Goal: Transaction & Acquisition: Purchase product/service

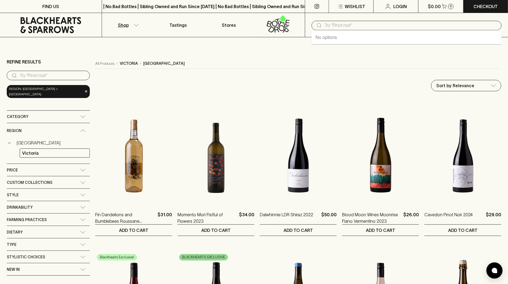
click at [383, 22] on input "text" at bounding box center [411, 25] width 173 height 9
paste input "Moon Dog"
type input "Moon Dog"
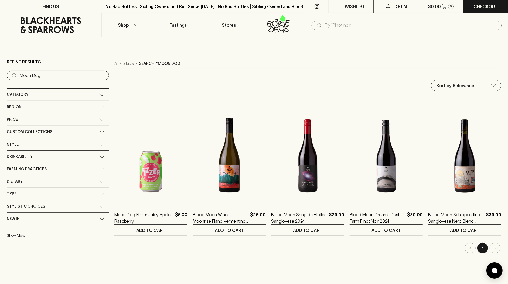
paste input "[PERSON_NAME]"
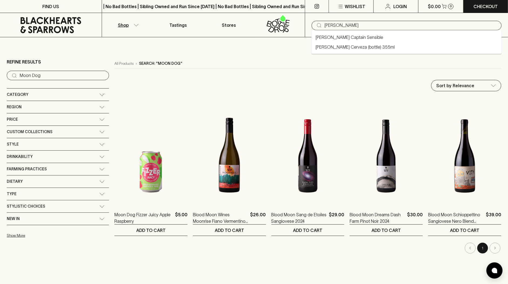
type input "[PERSON_NAME]"
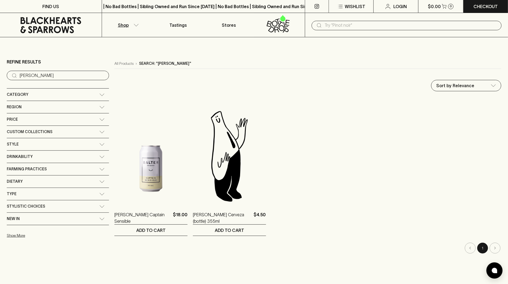
click at [327, 25] on input "text" at bounding box center [411, 25] width 173 height 9
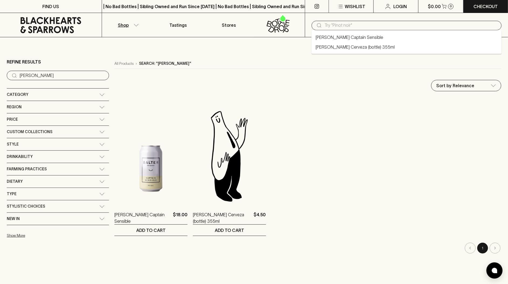
paste input "Bodriggy"
type input "Bodriggy"
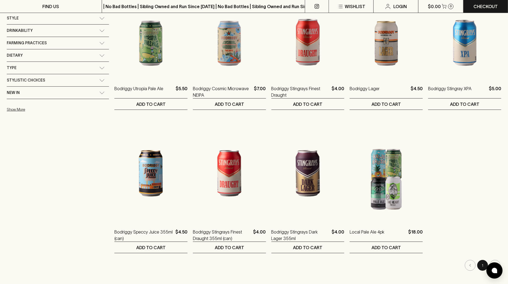
scroll to position [118, 0]
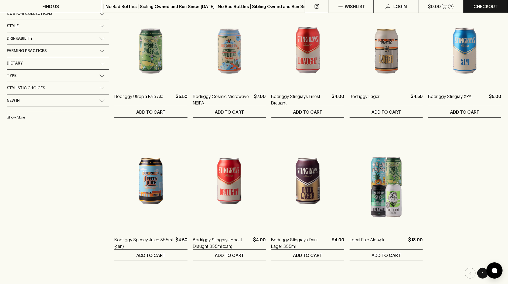
click at [476, 163] on ol "Bodriggy Utropia Pale Ale $5.50 1 Can 0 ​ ADD TO CART Bodriggy Cosmic Microwave…" at bounding box center [307, 120] width 387 height 281
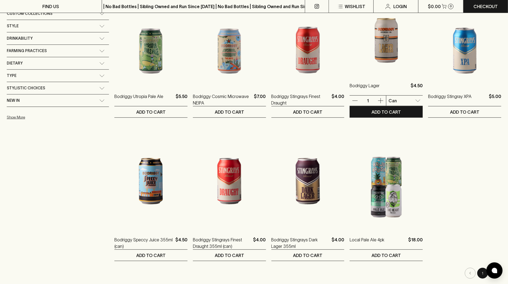
scroll to position [0, 0]
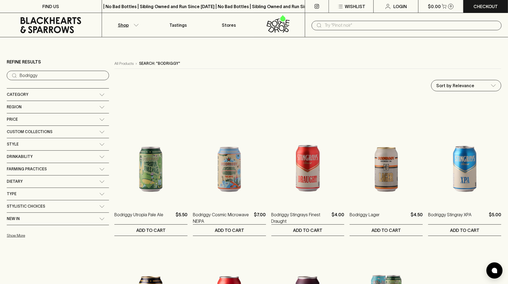
click at [326, 25] on input "text" at bounding box center [411, 25] width 173 height 9
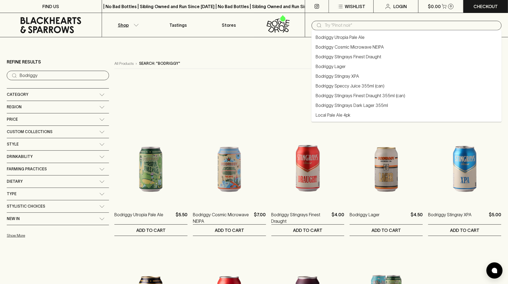
paste input "Two Birds Brewing"
type input "Two Birds Brewing"
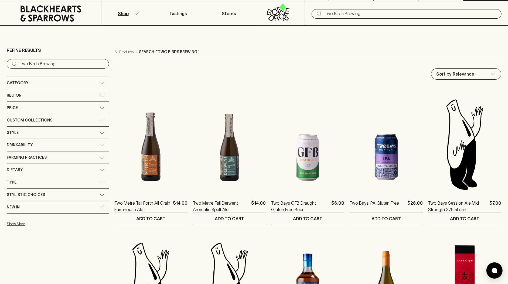
scroll to position [23, 0]
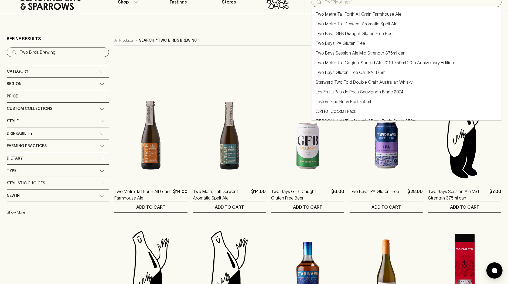
click at [327, 4] on input "text" at bounding box center [411, 2] width 173 height 9
paste input "Hepburn"
type input "Hepburn"
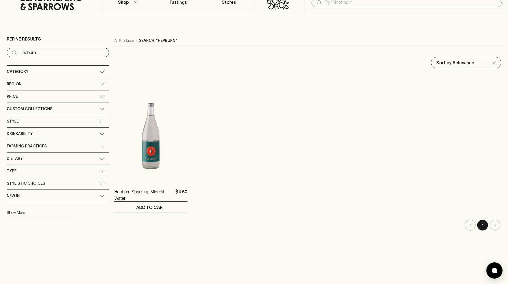
click at [217, 46] on div "All Products › Search: "Hepburn" Sort by Relevance default ​ Hepburn Sparkling …" at bounding box center [307, 133] width 387 height 195
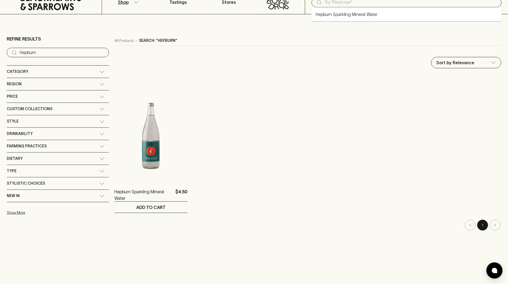
click at [342, 4] on input "text" at bounding box center [411, 2] width 173 height 9
paste input "Garage Project"
type input "Garage Project"
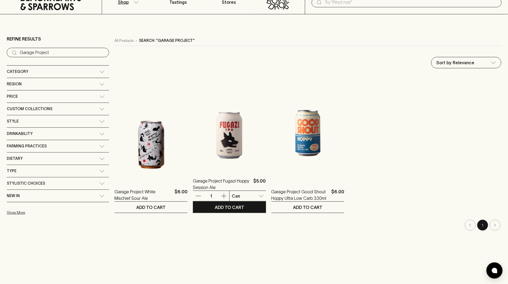
click at [214, 160] on img at bounding box center [229, 122] width 73 height 95
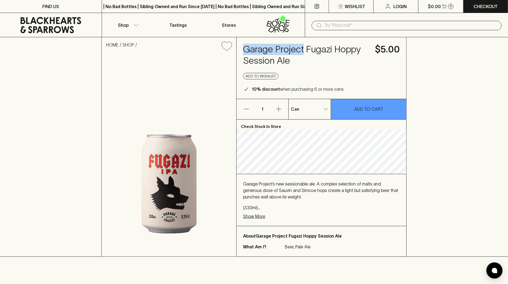
drag, startPoint x: 304, startPoint y: 50, endPoint x: 243, endPoint y: 46, distance: 60.6
click at [243, 46] on div "Garage Project Fugazi Hoppy Session Ale $5.00 Add to wishlist 10% discount when…" at bounding box center [322, 68] width 170 height 62
copy h4 "Garage Project"
click at [477, 66] on div "HOME SHOP Garage Project Fugazi Hoppy Session Ale $5.00 Add to wishlist 10% dis…" at bounding box center [254, 147] width 508 height 220
drag, startPoint x: 249, startPoint y: 49, endPoint x: 317, endPoint y: 62, distance: 69.4
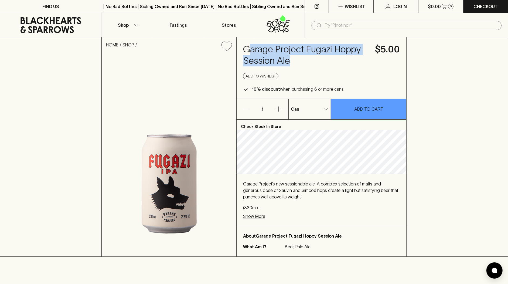
click at [317, 62] on h4 "Garage Project Fugazi Hoppy Session Ale" at bounding box center [306, 55] width 126 height 23
click at [312, 61] on h4 "Garage Project Fugazi Hoppy Session Ale" at bounding box center [306, 55] width 126 height 23
drag, startPoint x: 288, startPoint y: 66, endPoint x: 240, endPoint y: 47, distance: 51.5
click at [240, 47] on div "Garage Project Fugazi Hoppy Session Ale $5.00 Add to wishlist 10% discount when…" at bounding box center [322, 68] width 170 height 62
copy h4 "Garage Project Fugazi Hoppy Session Ale"
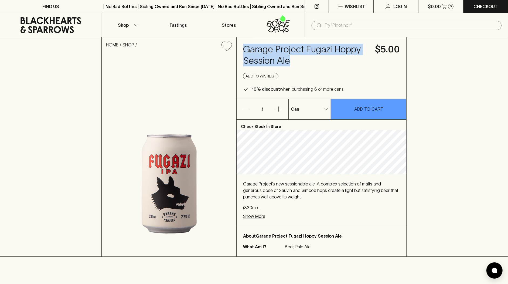
click at [74, 19] on icon at bounding box center [51, 25] width 61 height 16
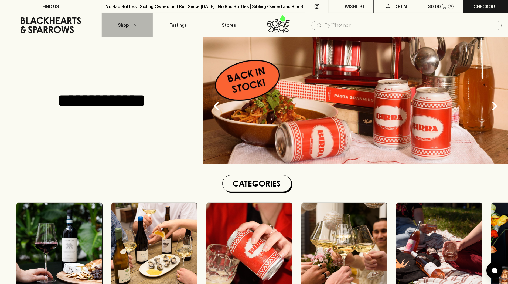
click at [133, 23] on button "Shop" at bounding box center [127, 25] width 51 height 24
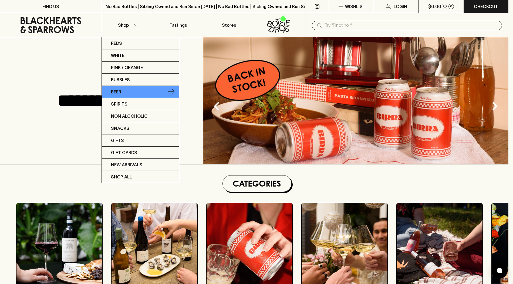
click at [138, 93] on link "Beer" at bounding box center [140, 92] width 77 height 12
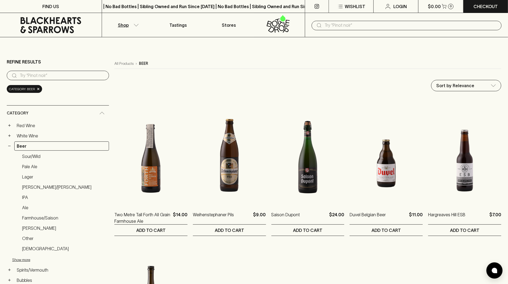
click at [328, 26] on input "text" at bounding box center [411, 25] width 173 height 9
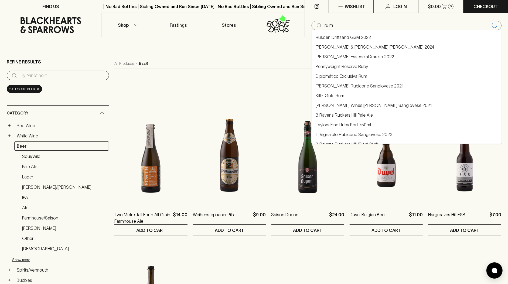
type input "rum"
type input "ru m"
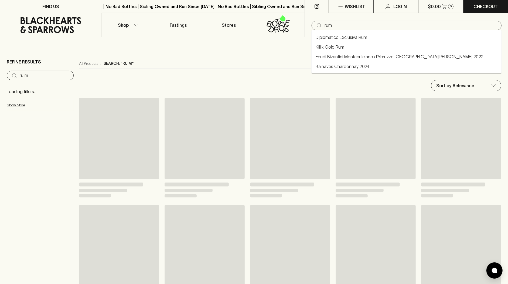
type input "rum"
